Goal: Communication & Community: Answer question/provide support

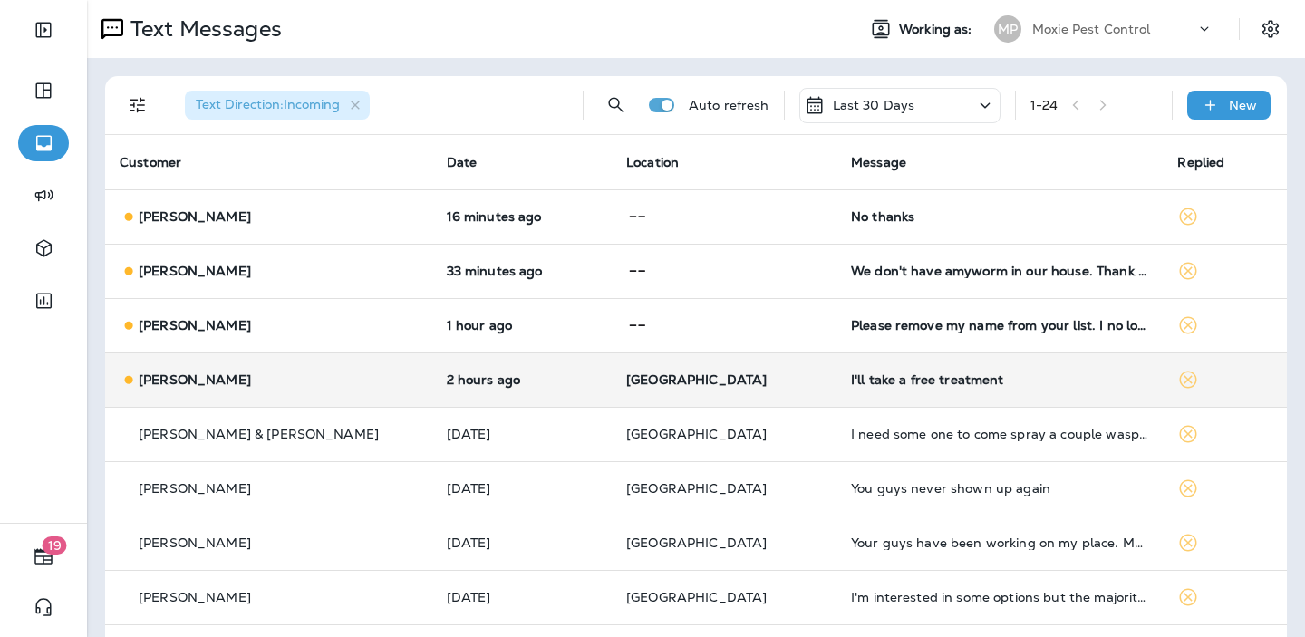
click at [557, 392] on td "2 hours ago" at bounding box center [522, 380] width 180 height 54
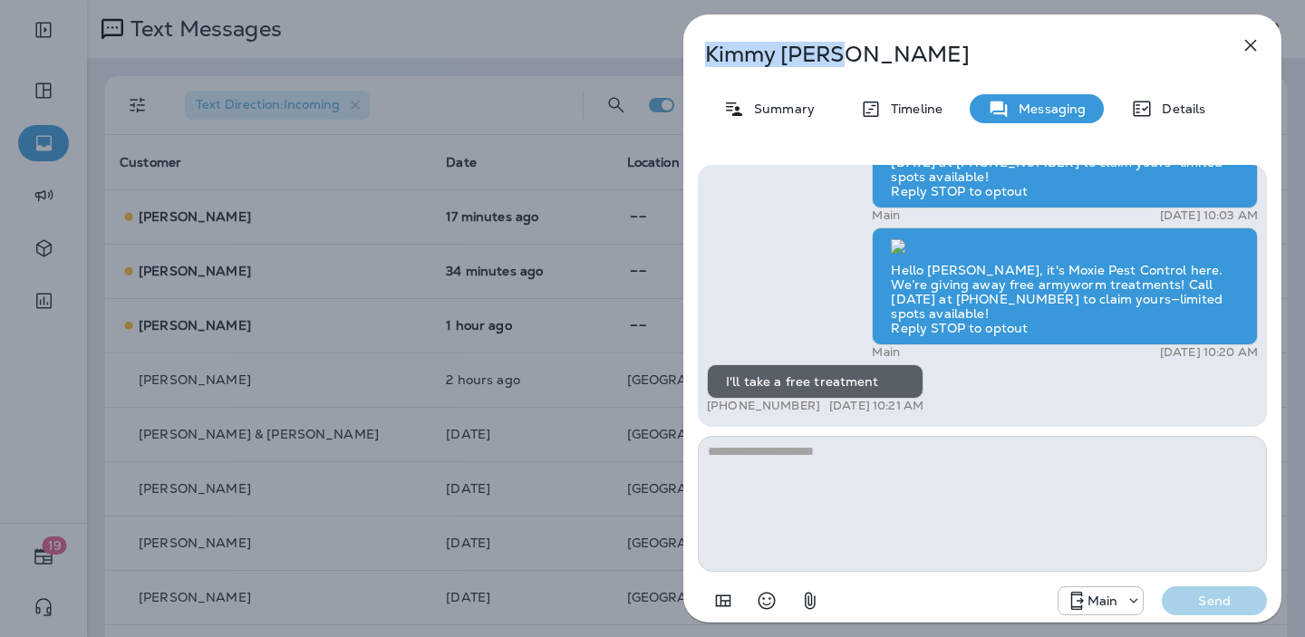
drag, startPoint x: 848, startPoint y: 54, endPoint x: 705, endPoint y: 66, distance: 142.8
click at [705, 66] on p "[PERSON_NAME]" at bounding box center [952, 54] width 495 height 25
copy p "[PERSON_NAME]"
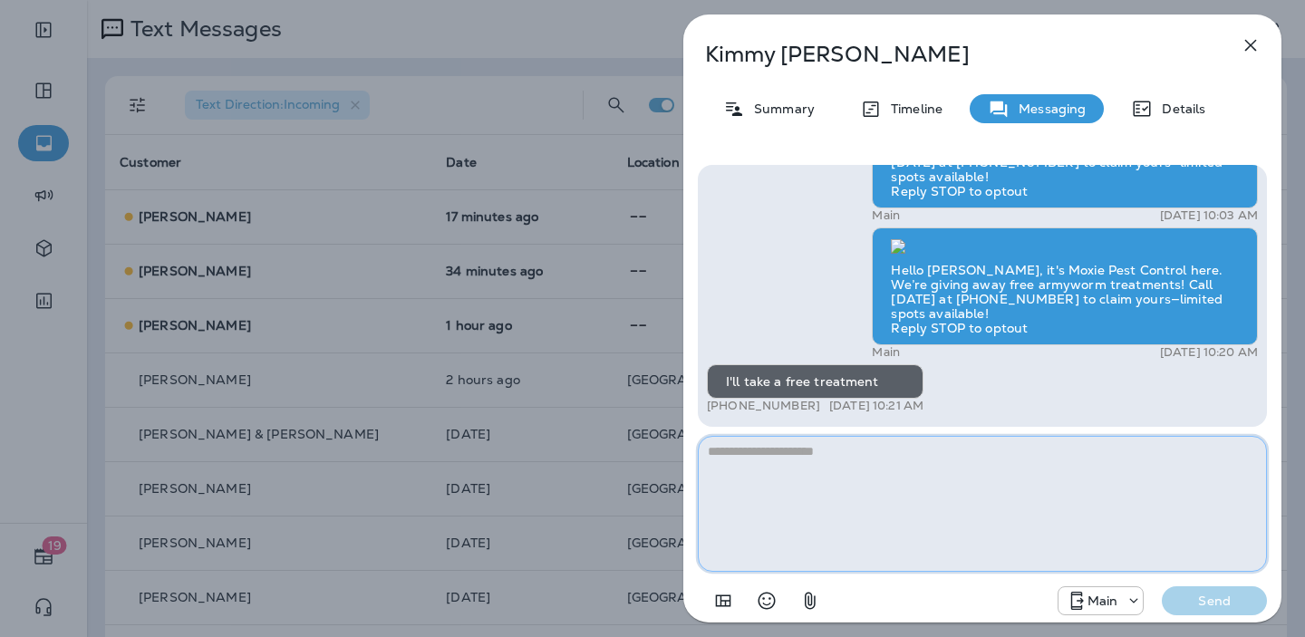
click at [807, 458] on textarea at bounding box center [982, 504] width 569 height 136
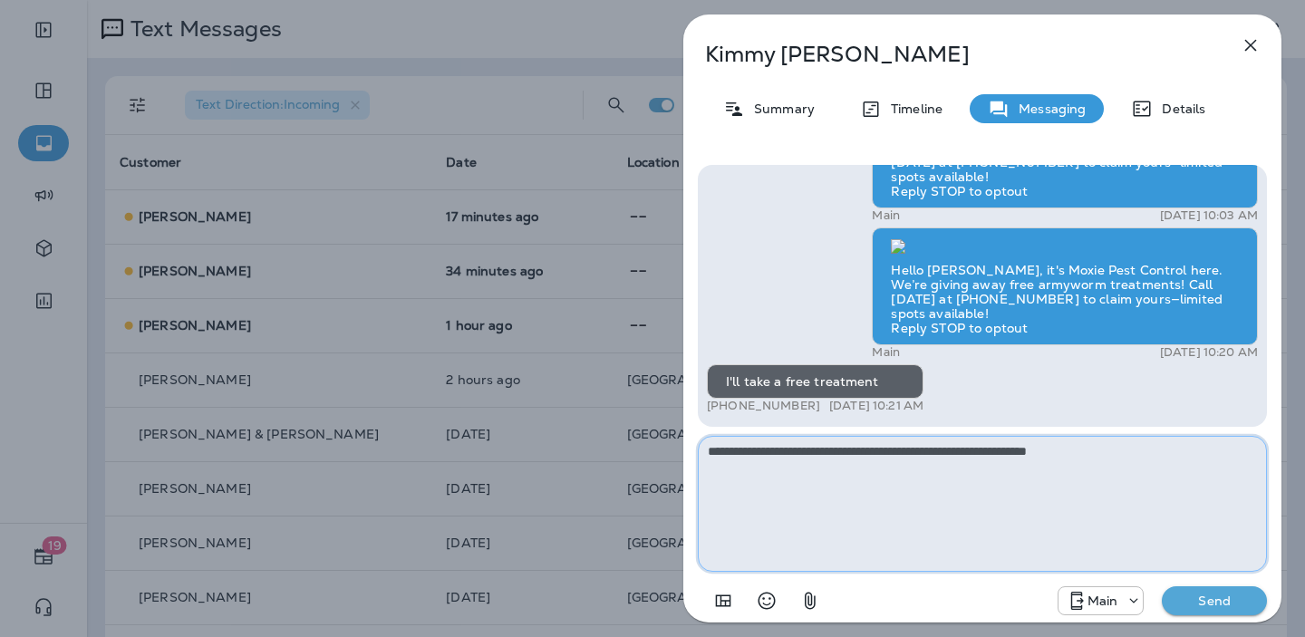
type textarea "**********"
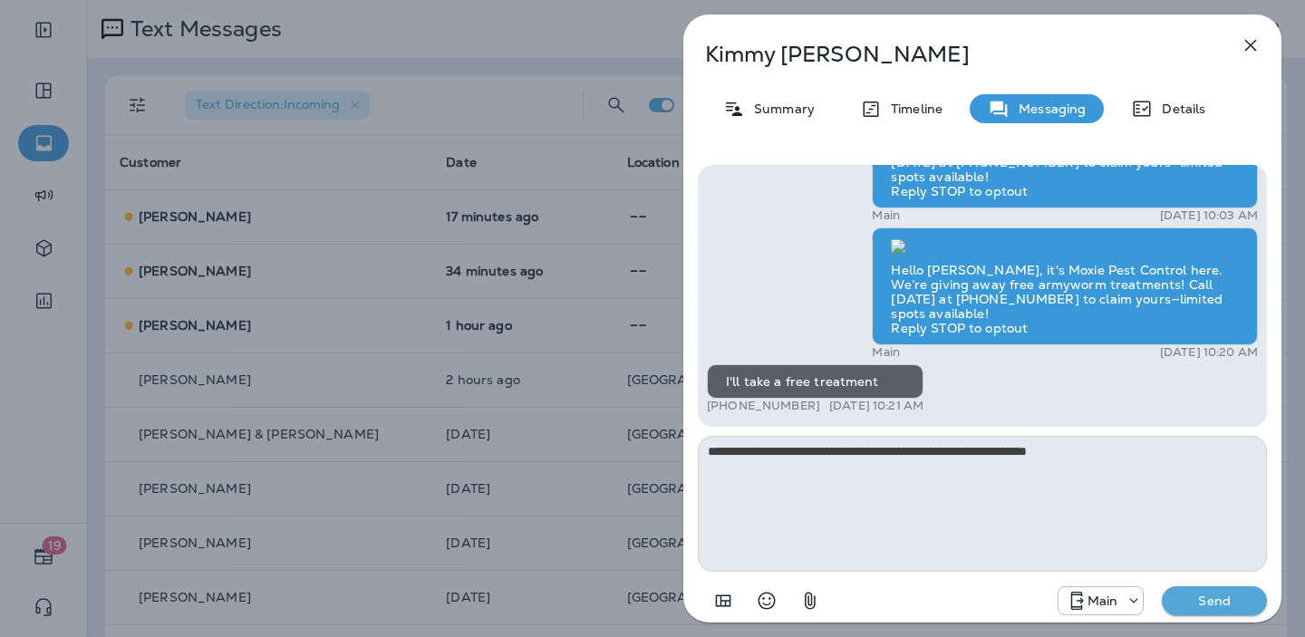
click at [1189, 604] on p "Send" at bounding box center [1215, 601] width 76 height 16
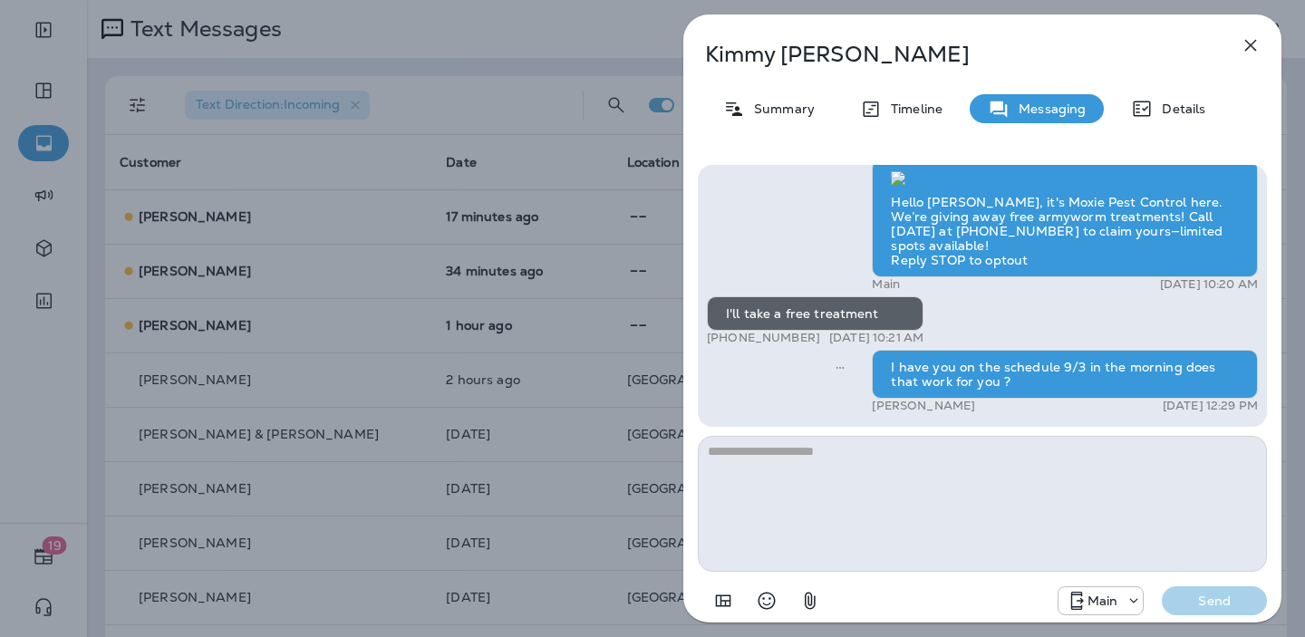
click at [1245, 44] on icon "button" at bounding box center [1251, 45] width 22 height 22
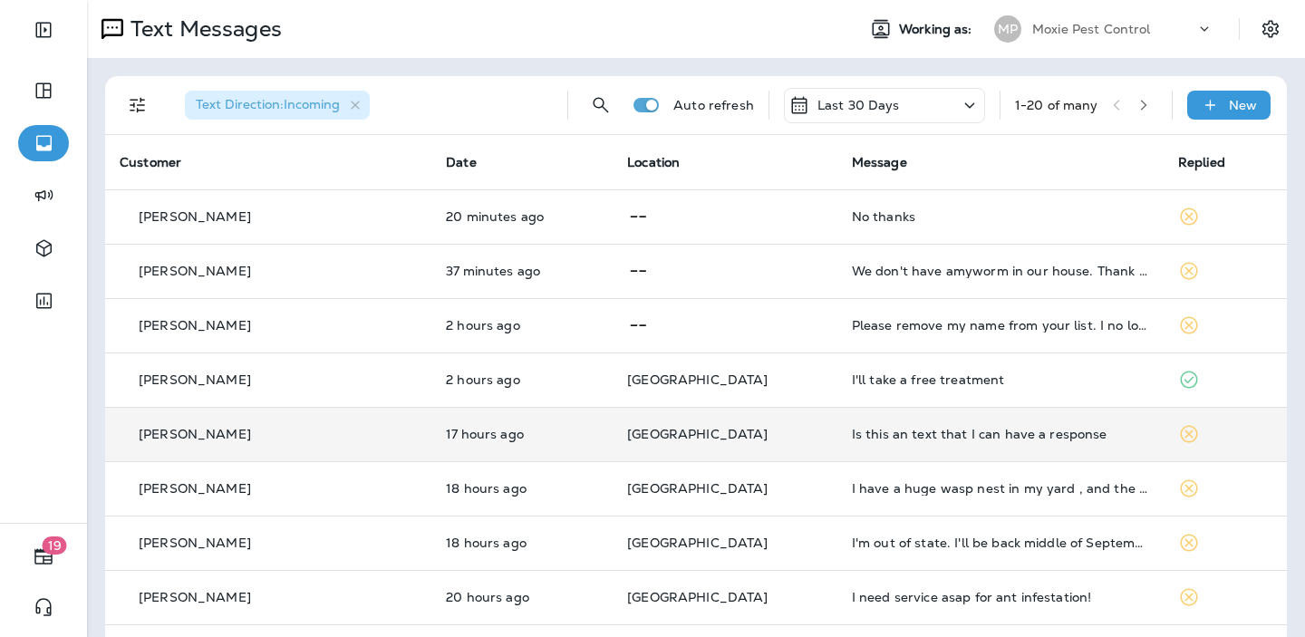
click at [838, 451] on td "Is this an text that I can have a response" at bounding box center [1001, 434] width 326 height 54
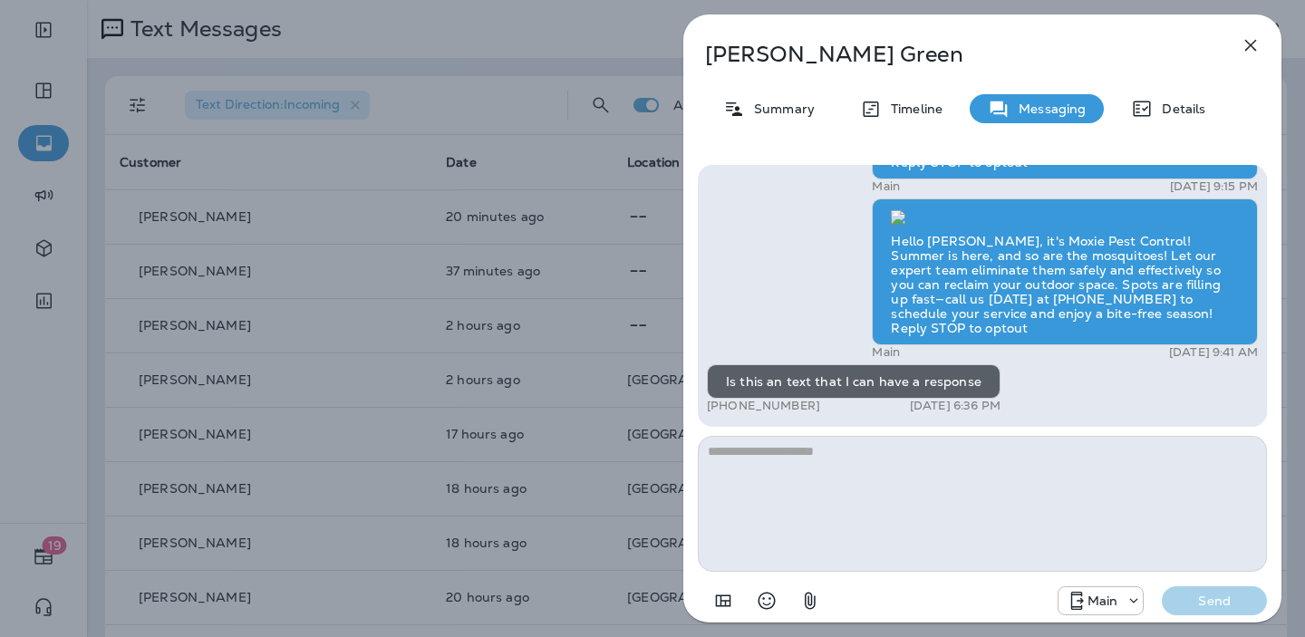
click at [570, 260] on div "Kim Green Summary Timeline Messaging Details Exciting News! Joshua’s Pest Contr…" at bounding box center [652, 318] width 1305 height 637
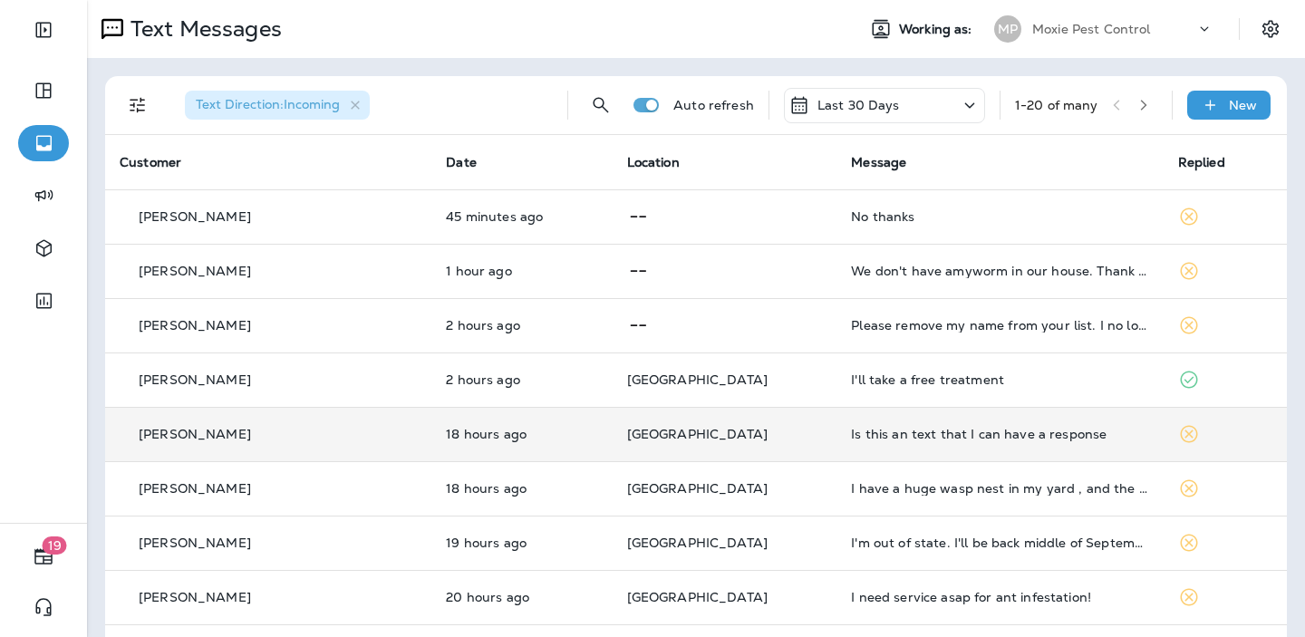
click at [732, 445] on td "[GEOGRAPHIC_DATA]" at bounding box center [725, 434] width 225 height 54
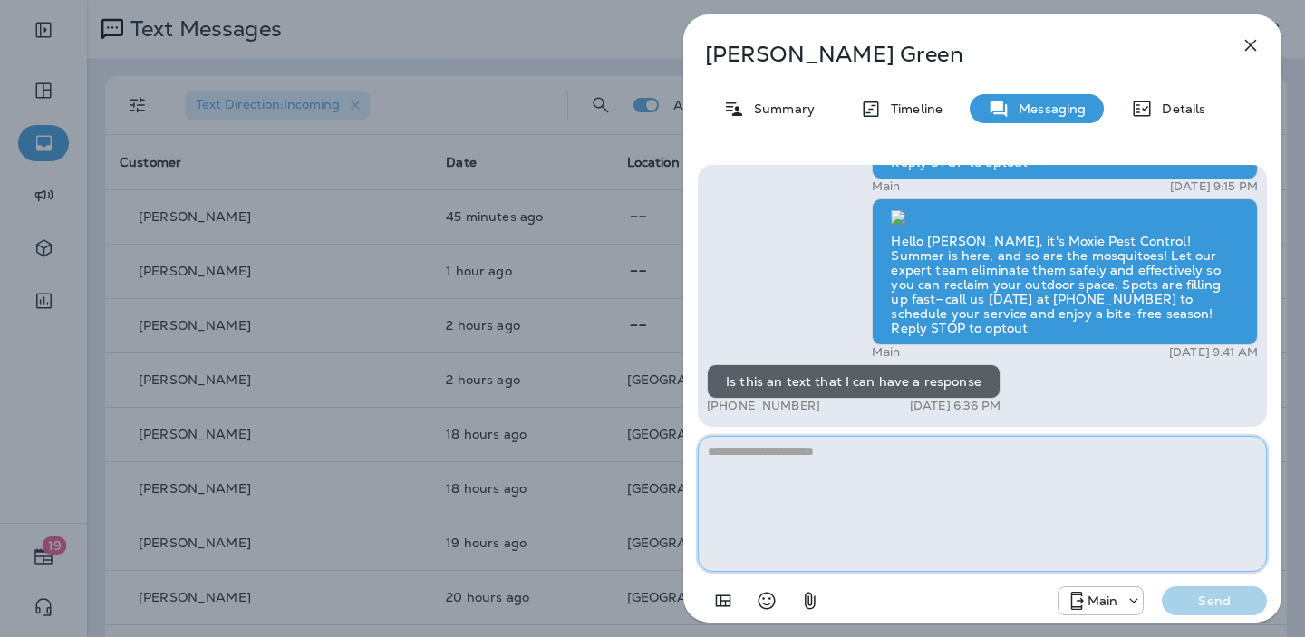
paste textarea "**********"
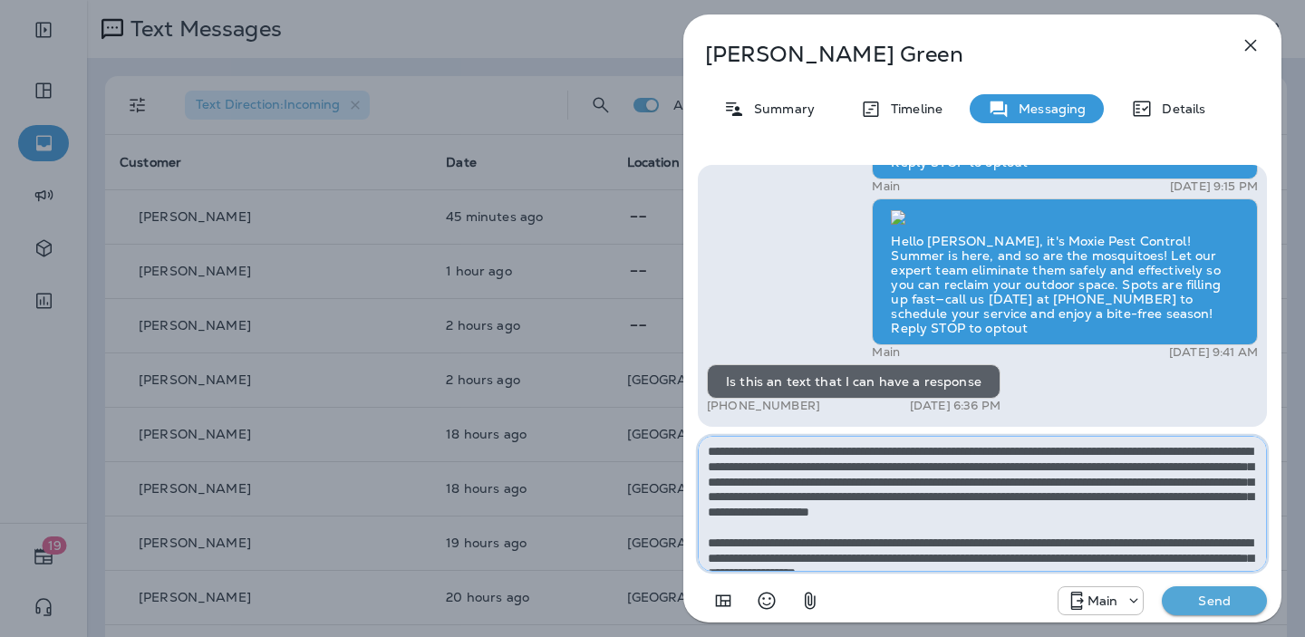
scroll to position [71, 0]
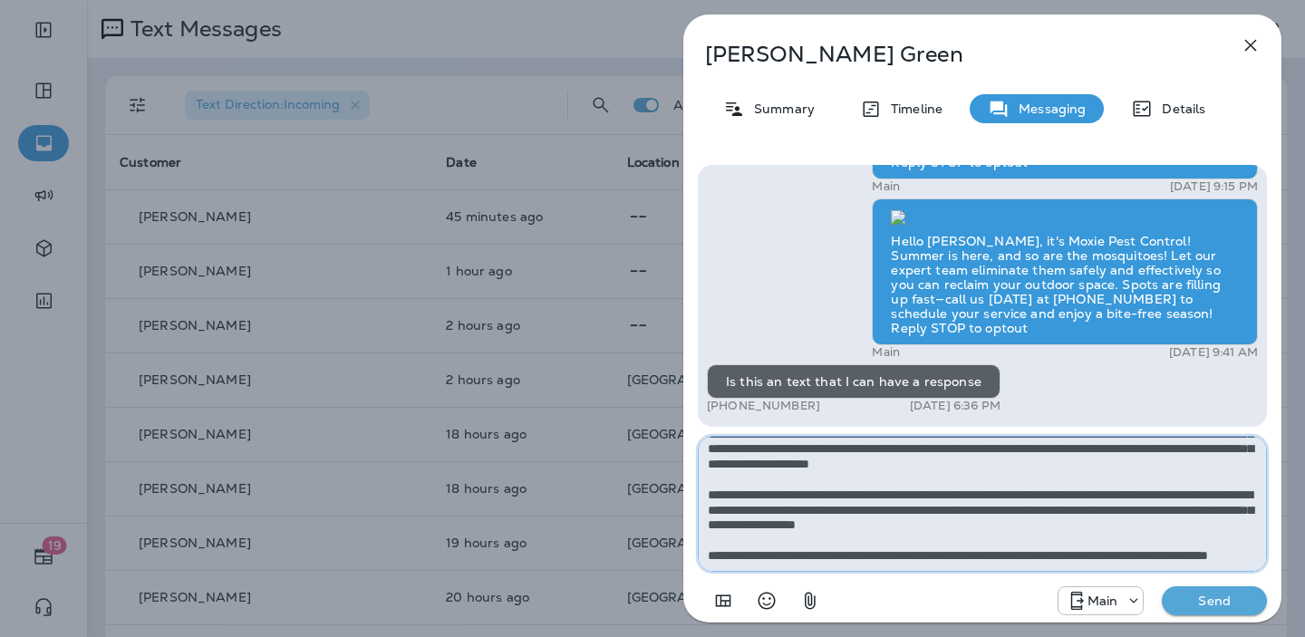
type textarea "**********"
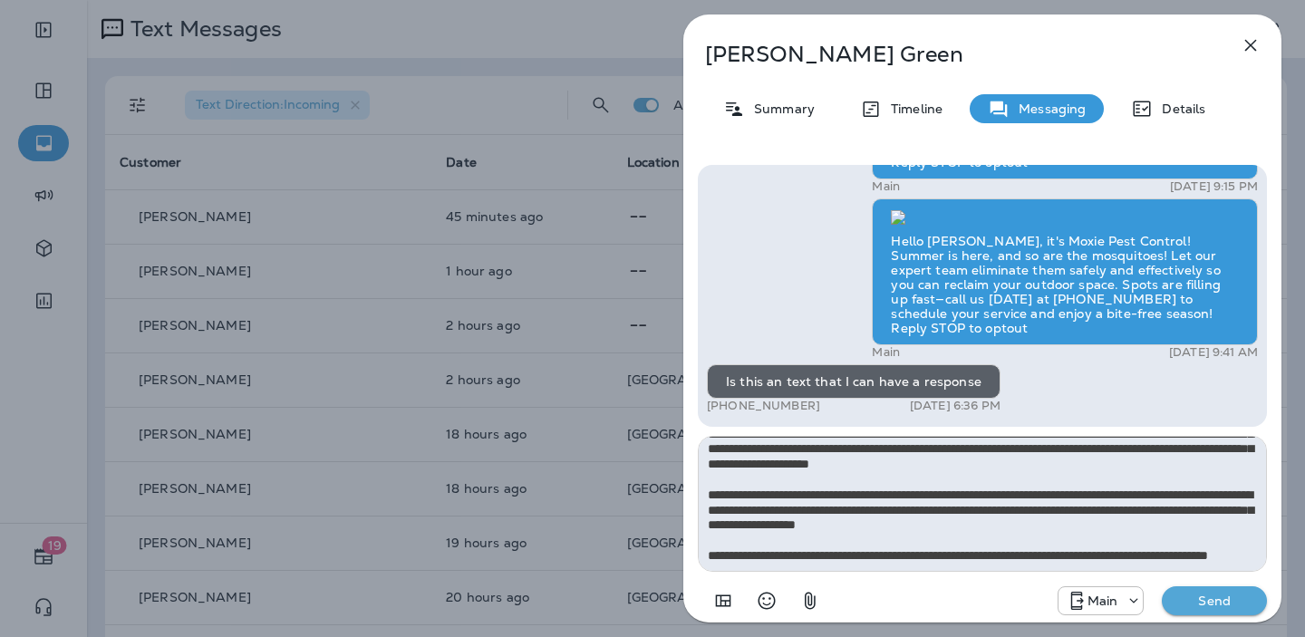
click at [1234, 596] on p "Send" at bounding box center [1215, 601] width 76 height 16
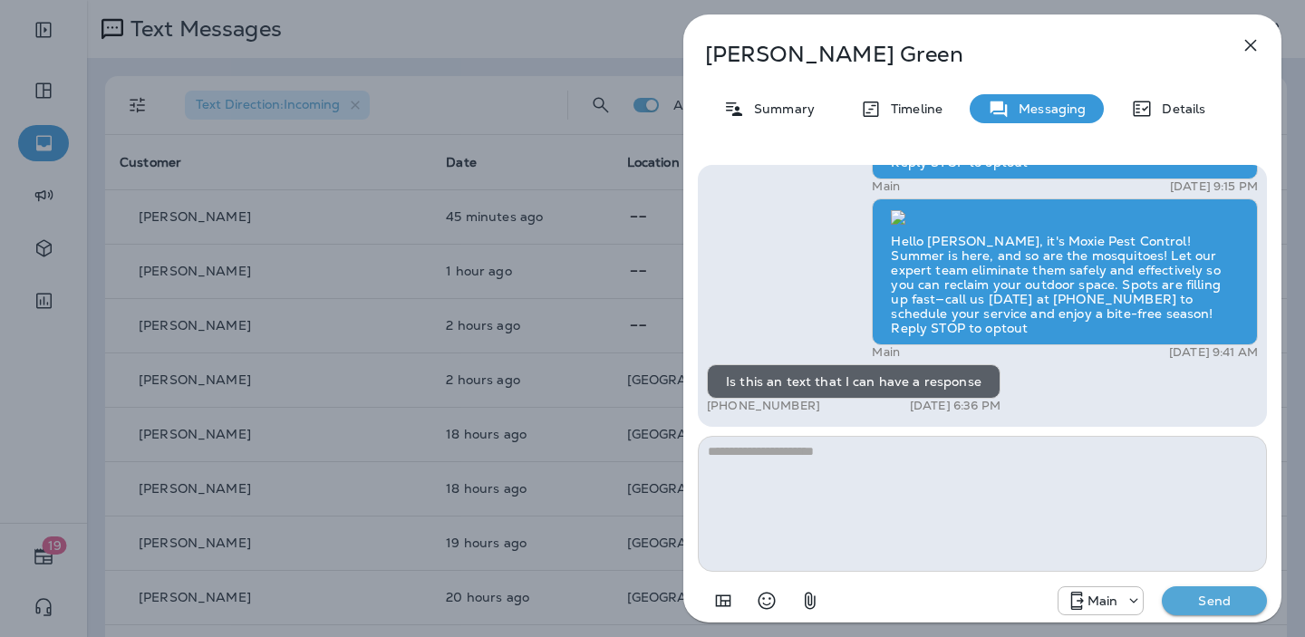
scroll to position [0, 0]
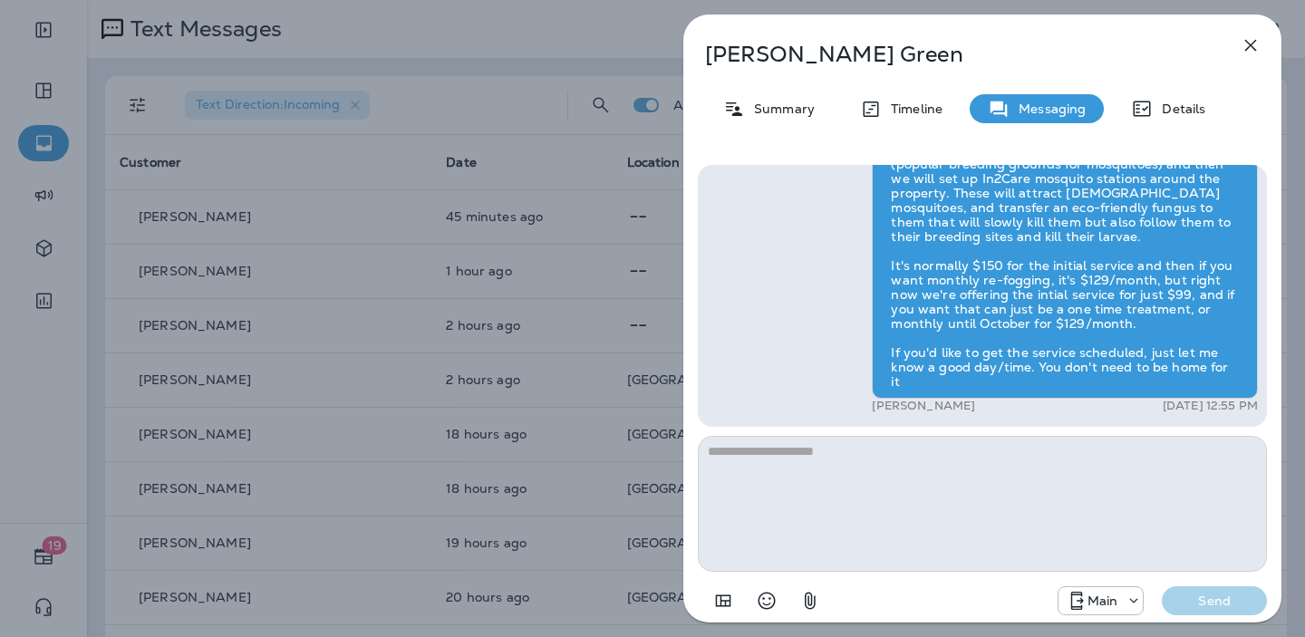
click at [610, 314] on div "Kim Green Summary Timeline Messaging Details Exciting News! Joshua’s Pest Contr…" at bounding box center [652, 318] width 1305 height 637
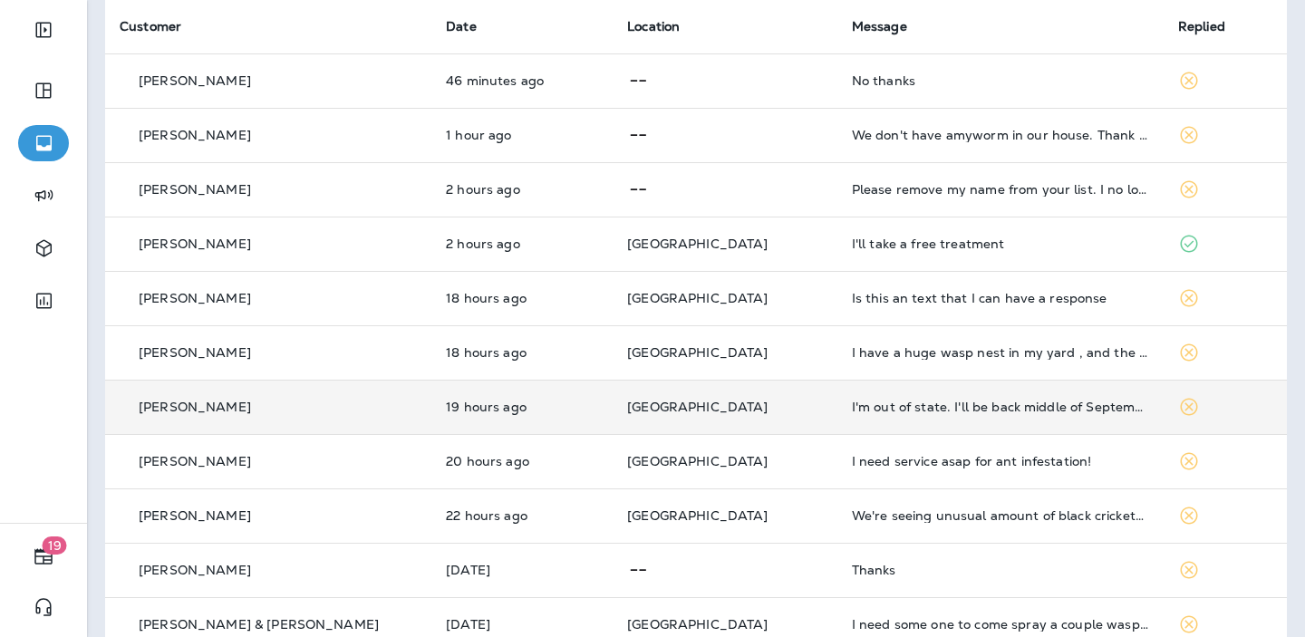
scroll to position [141, 0]
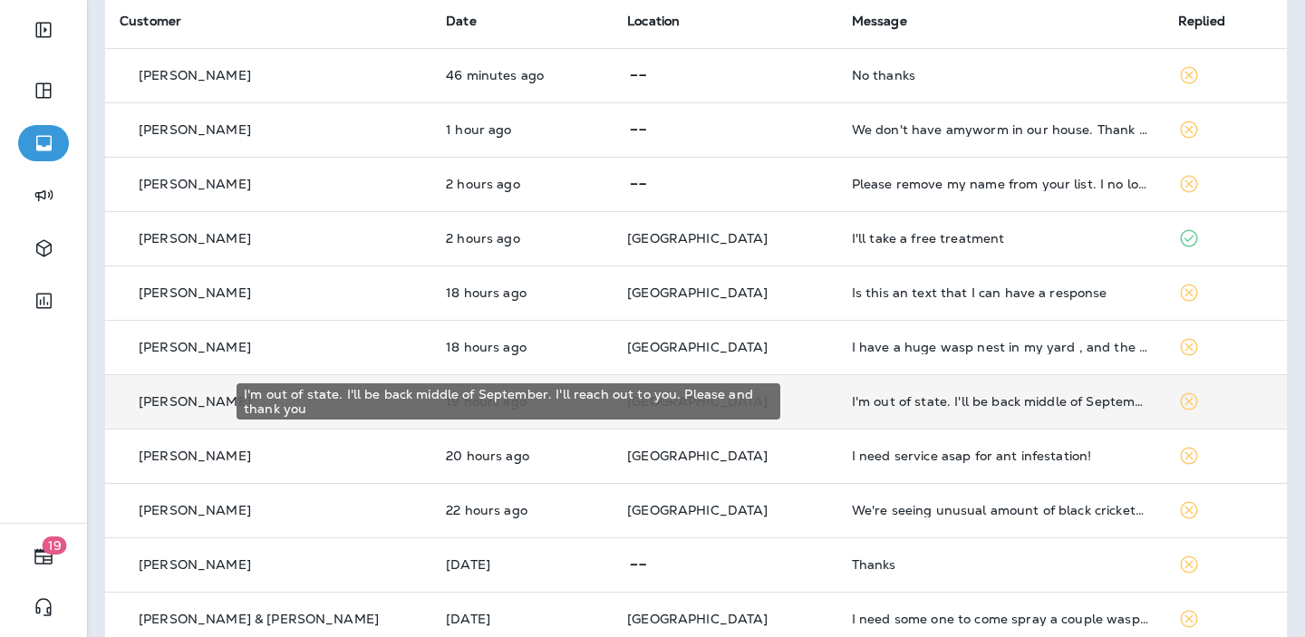
click at [896, 394] on div "I'm out of state. I'll be back middle of September. I'll reach out to you. Plea…" at bounding box center [1000, 401] width 297 height 15
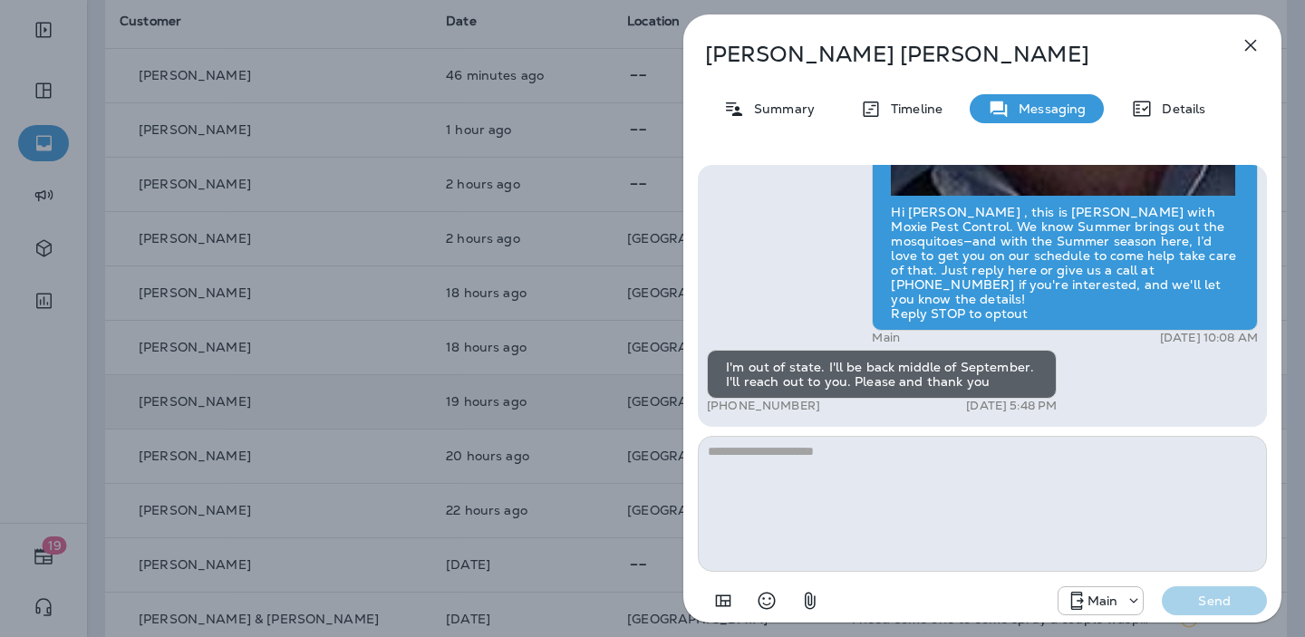
click at [660, 440] on div "Laura Julien Summary Timeline Messaging Details Hi Laura , this is Steven with …" at bounding box center [652, 318] width 1305 height 637
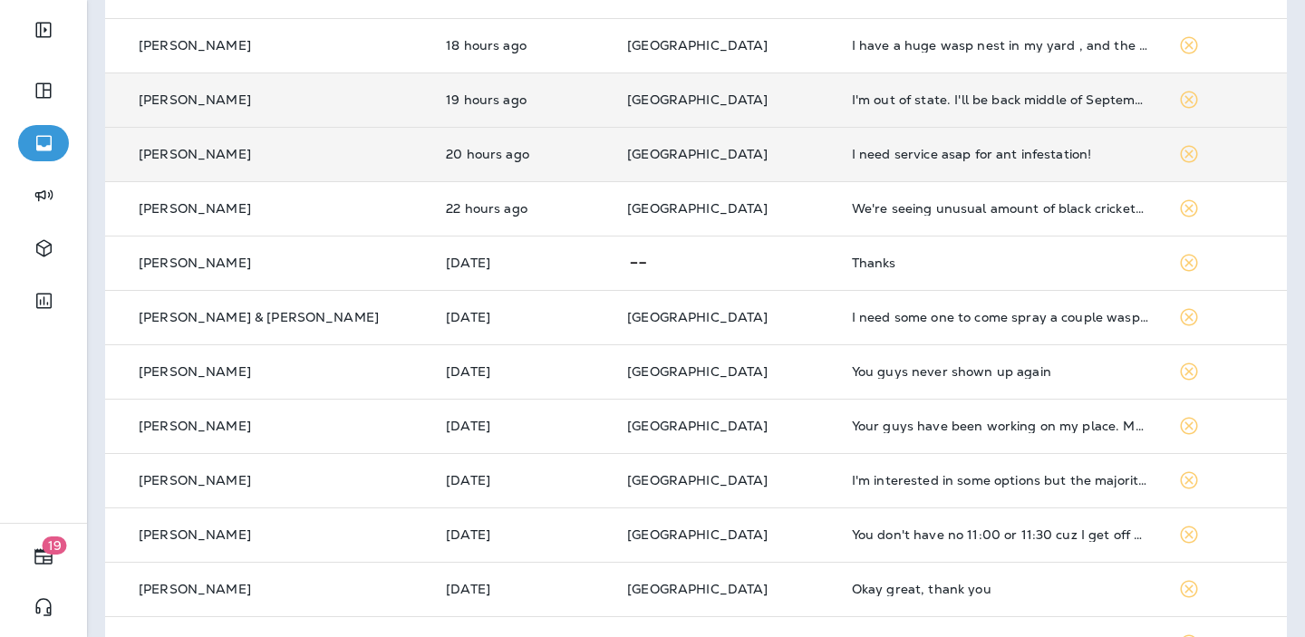
scroll to position [445, 0]
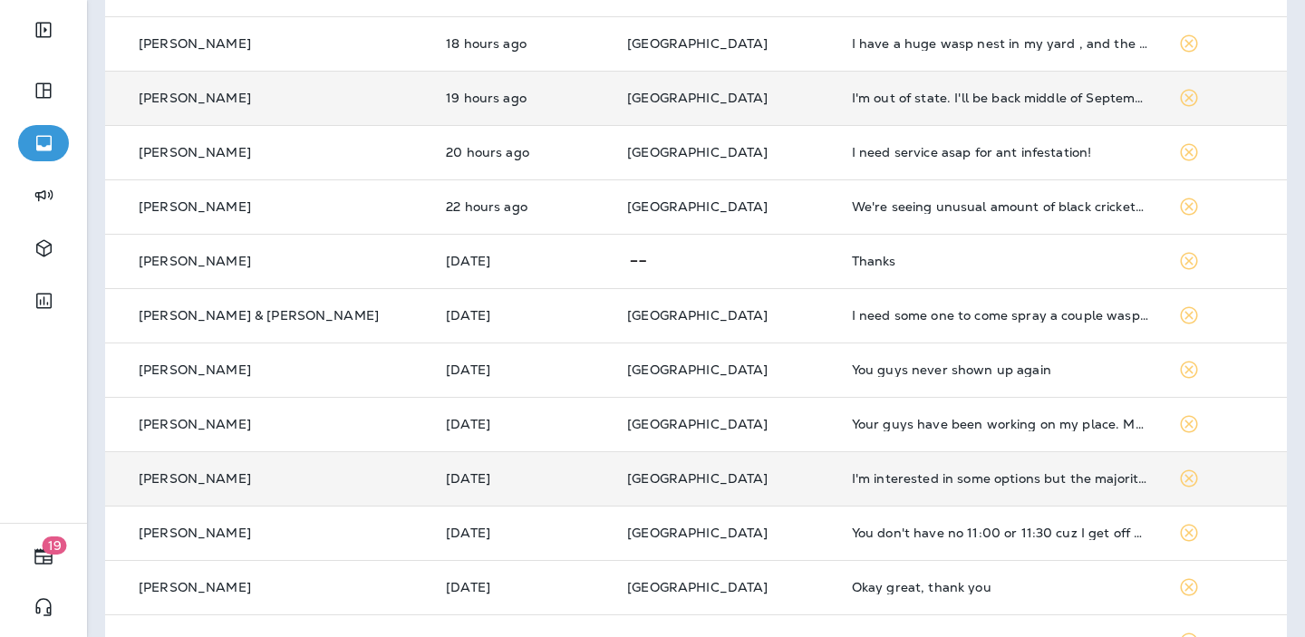
click at [756, 470] on td "[GEOGRAPHIC_DATA]" at bounding box center [725, 478] width 225 height 54
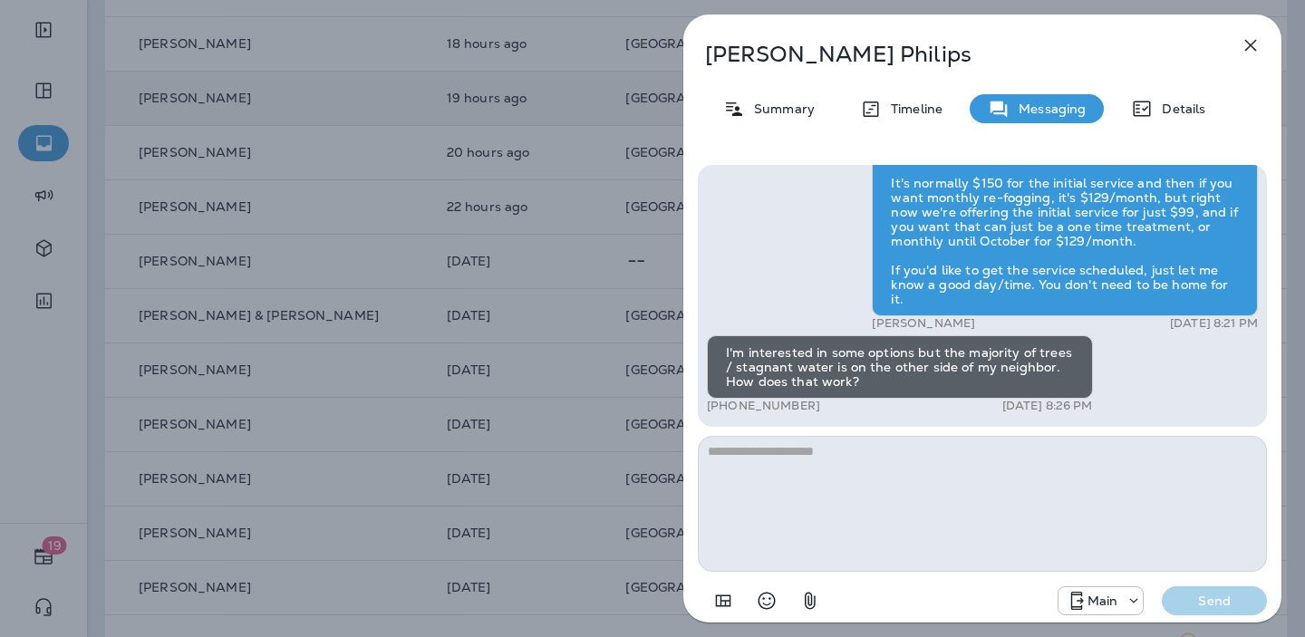
click at [660, 432] on div "Ryan Philips Summary Timeline Messaging Details Hi Ryan , this is Steven with M…" at bounding box center [652, 318] width 1305 height 637
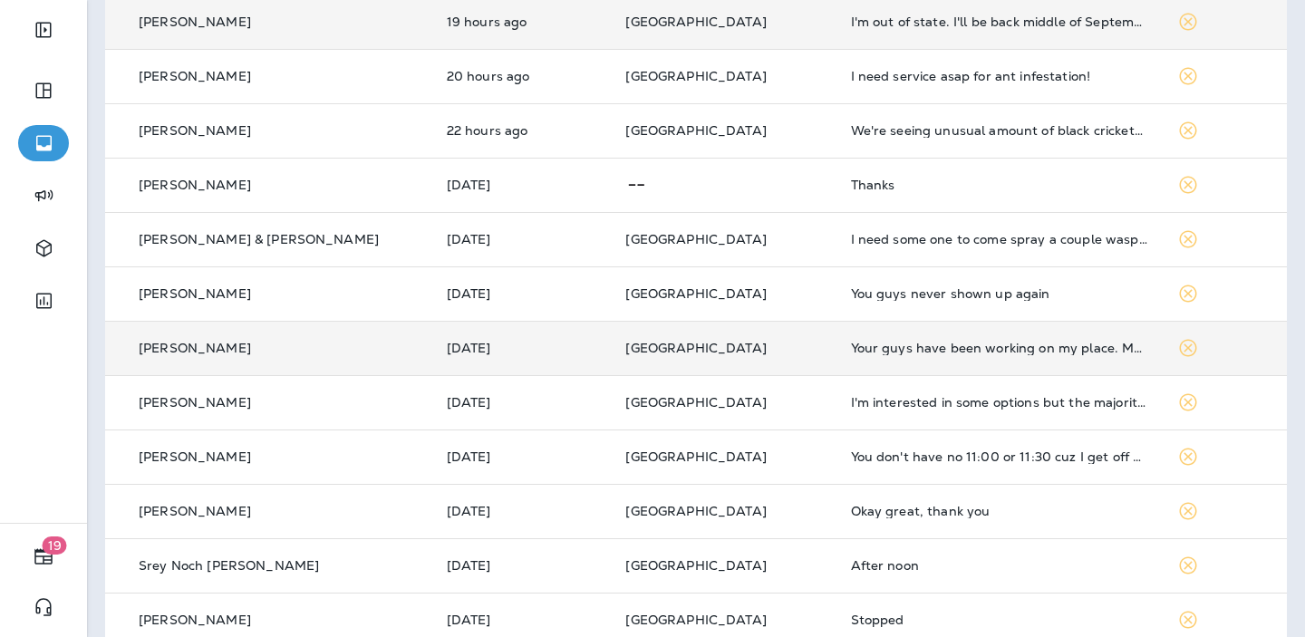
scroll to position [528, 0]
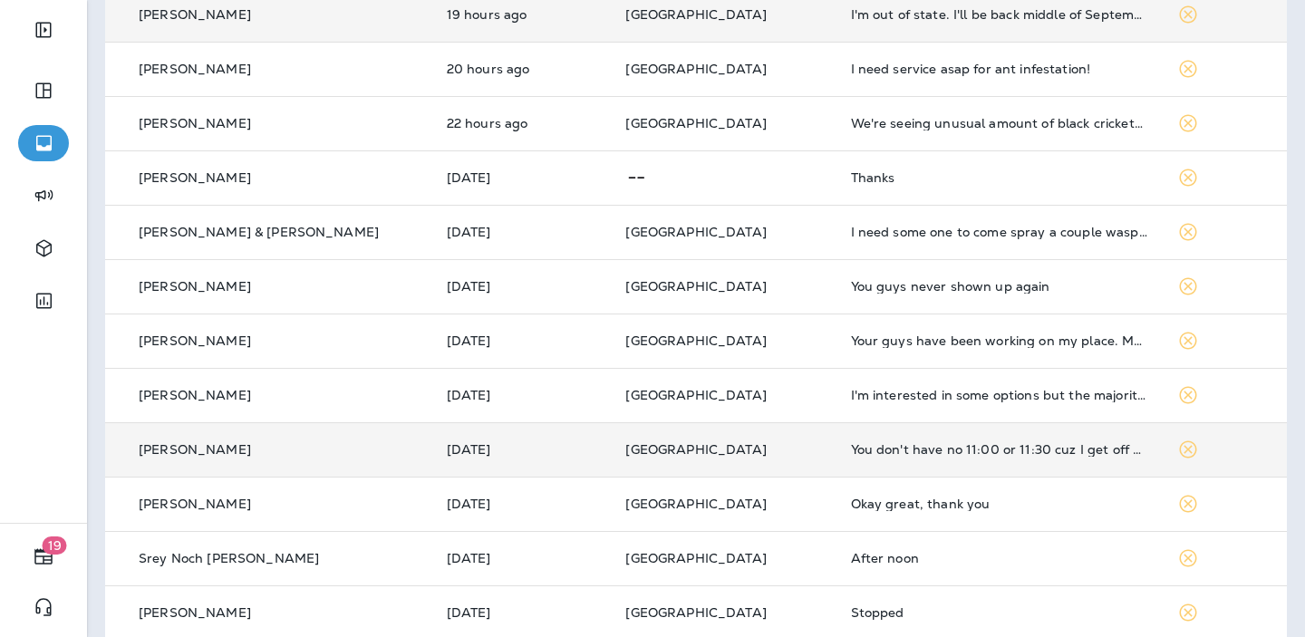
click at [714, 442] on p "[GEOGRAPHIC_DATA]" at bounding box center [723, 449] width 196 height 15
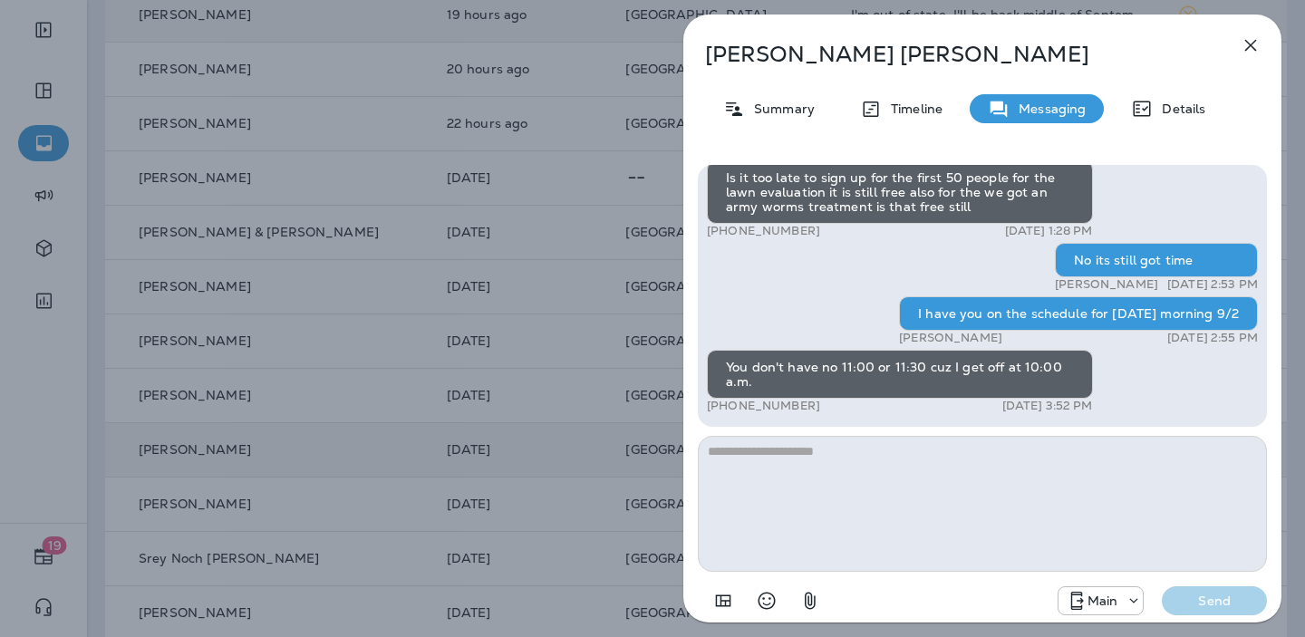
click at [611, 373] on div "Vickie Jones Summary Timeline Messaging Details Prepare for the unpredictable N…" at bounding box center [652, 318] width 1305 height 637
